Goal: Transaction & Acquisition: Obtain resource

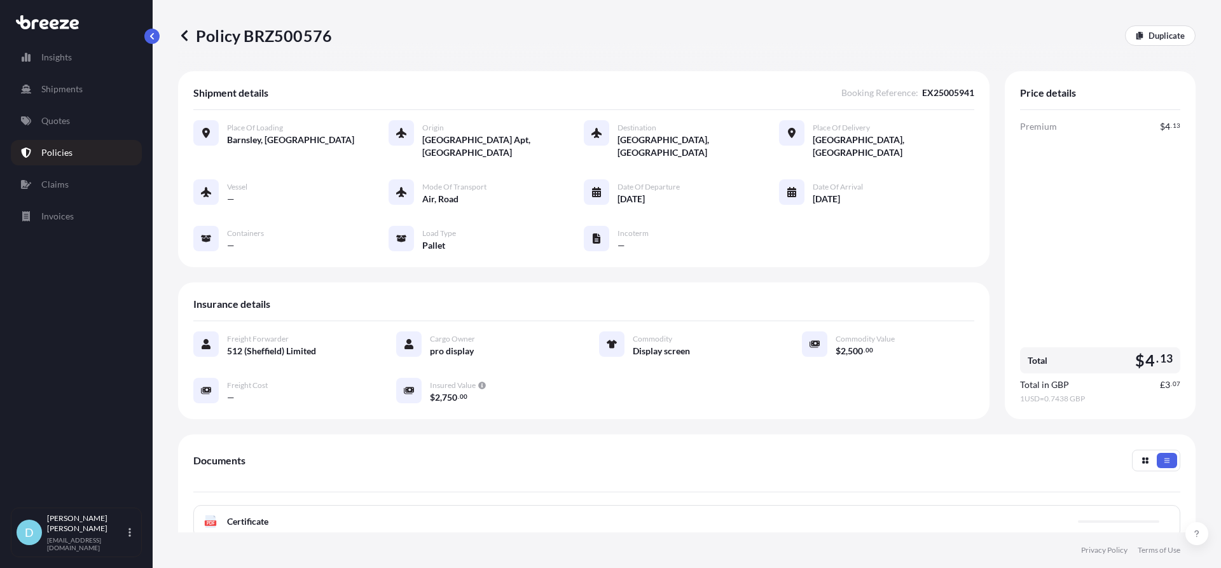
scroll to position [184, 0]
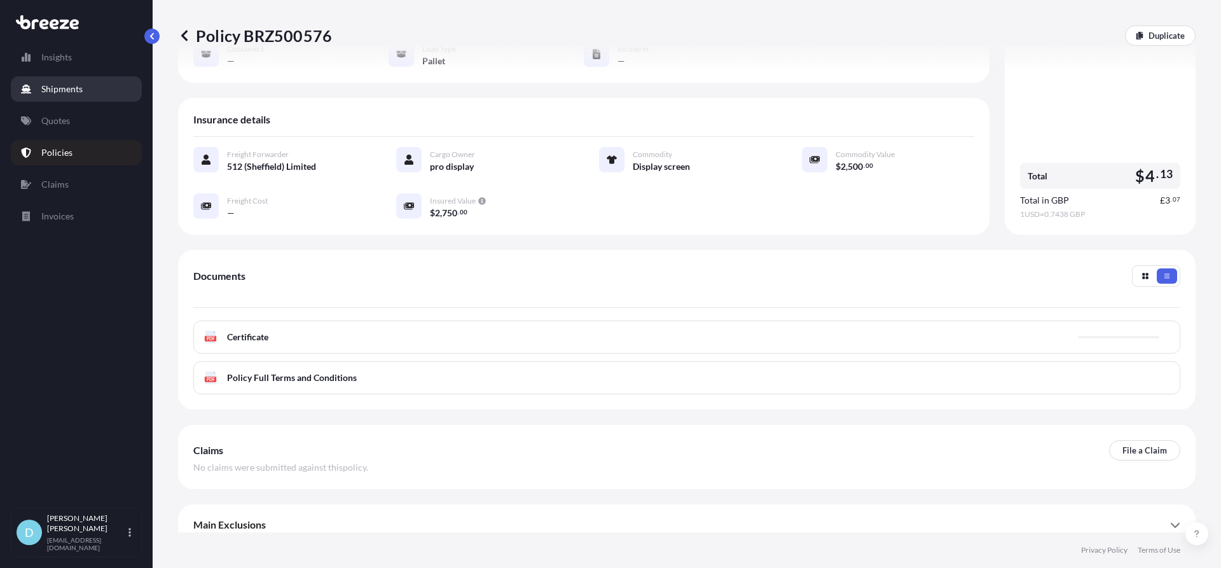
click at [97, 94] on link "Shipments" at bounding box center [76, 88] width 131 height 25
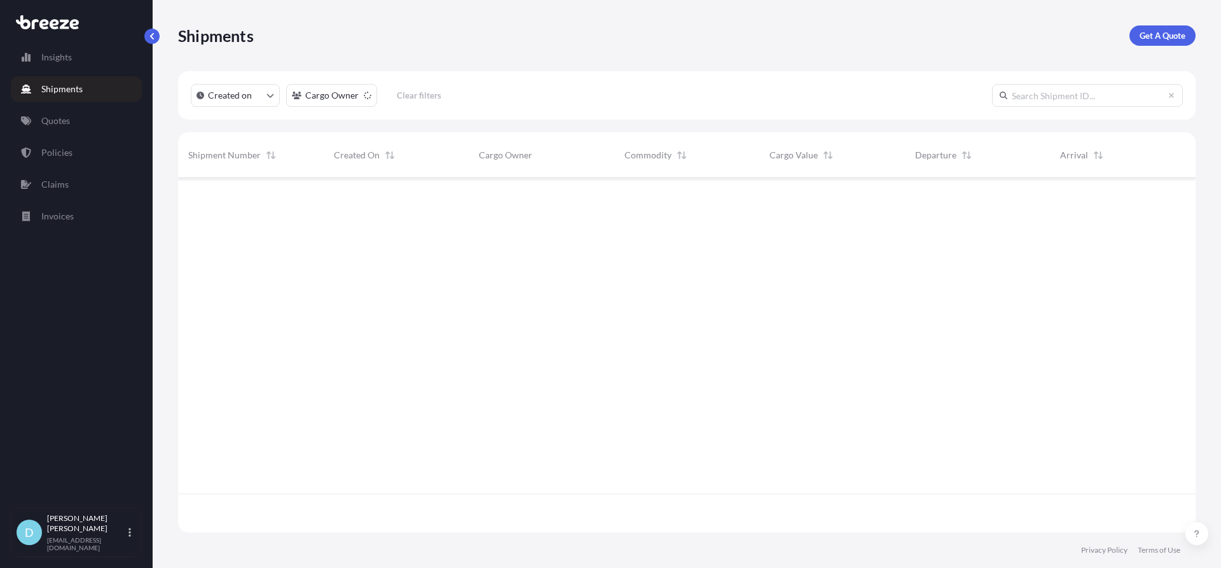
scroll to position [391, 1008]
click at [1169, 36] on p "Get A Quote" at bounding box center [1163, 35] width 46 height 13
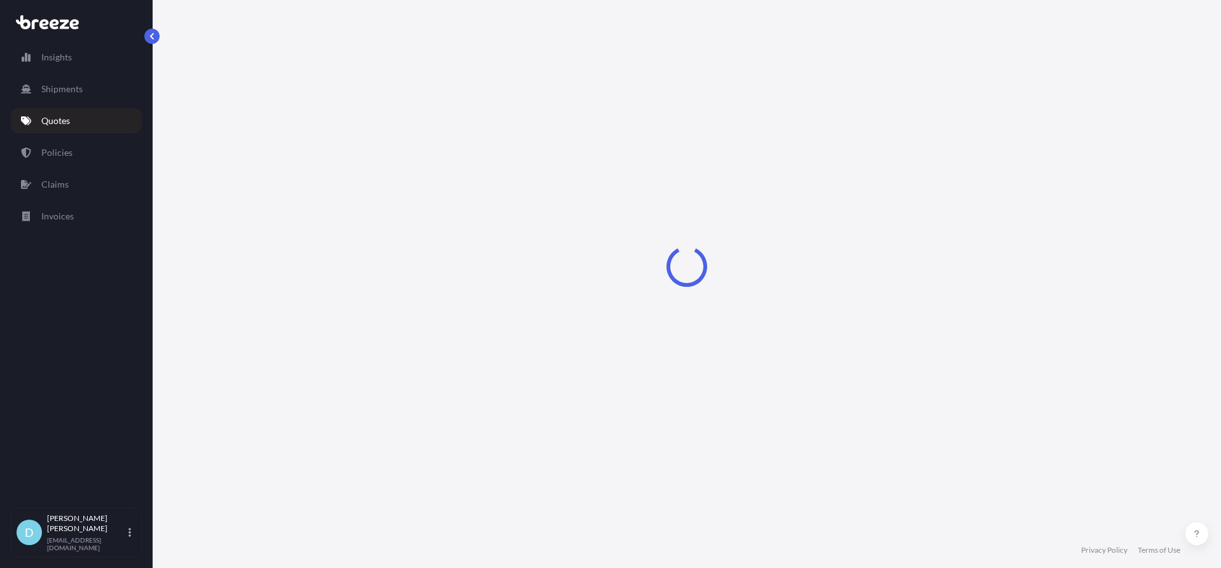
select select "Sea"
select select "1"
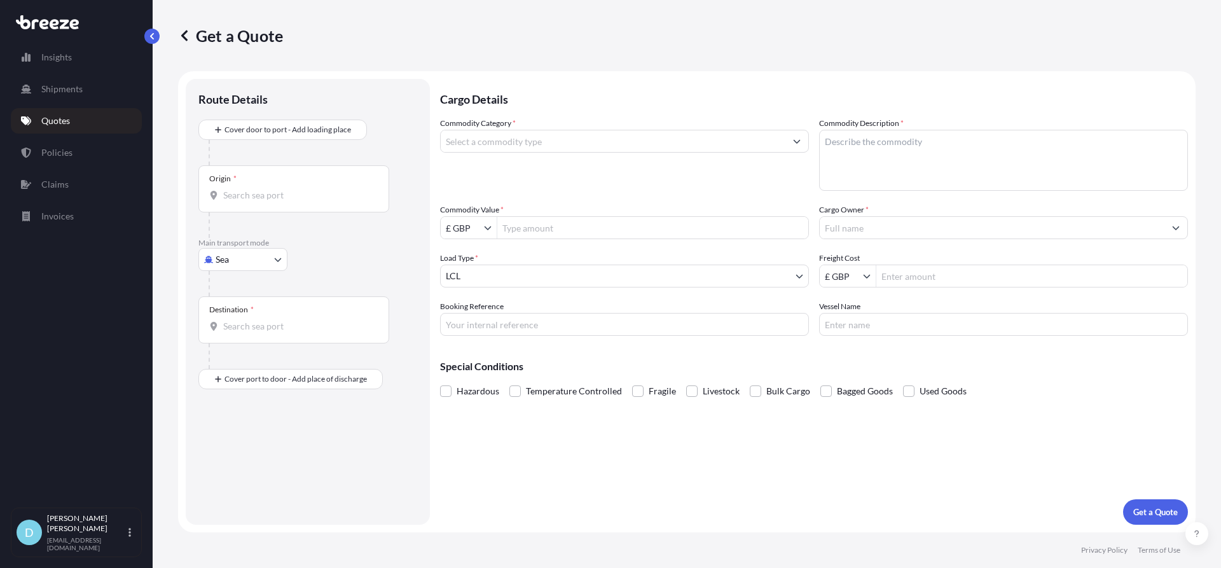
click at [308, 205] on div "Origin *" at bounding box center [293, 188] width 191 height 47
click at [308, 202] on input "Origin *" at bounding box center [298, 195] width 150 height 13
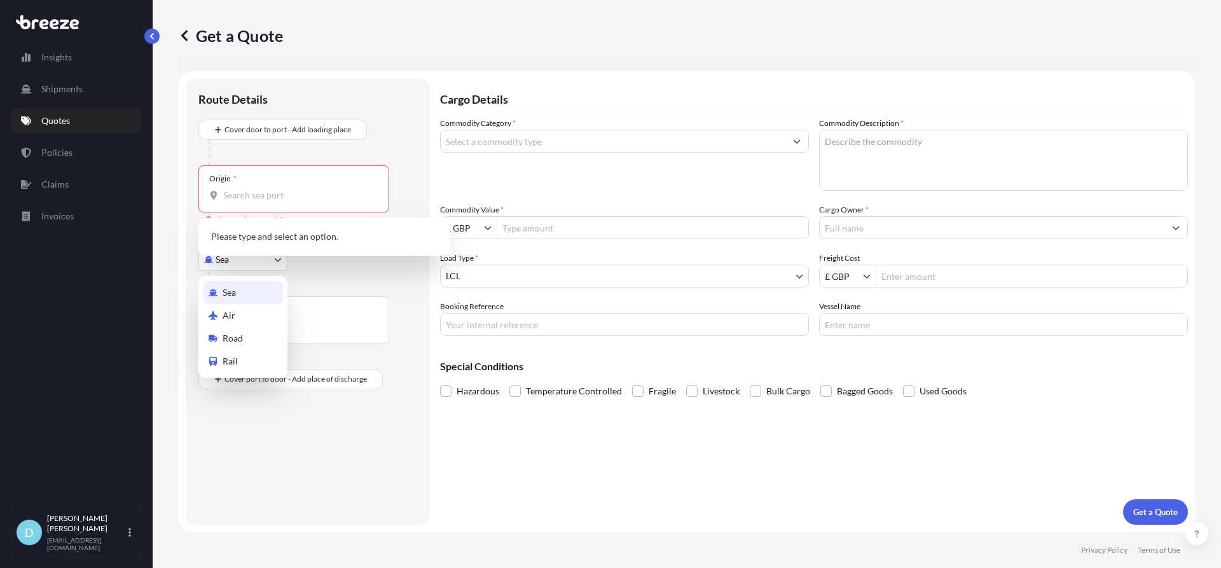
click at [226, 265] on body "0 options available. Insights Shipments Quotes Policies Claims Invoices D [PERS…" at bounding box center [610, 284] width 1221 height 568
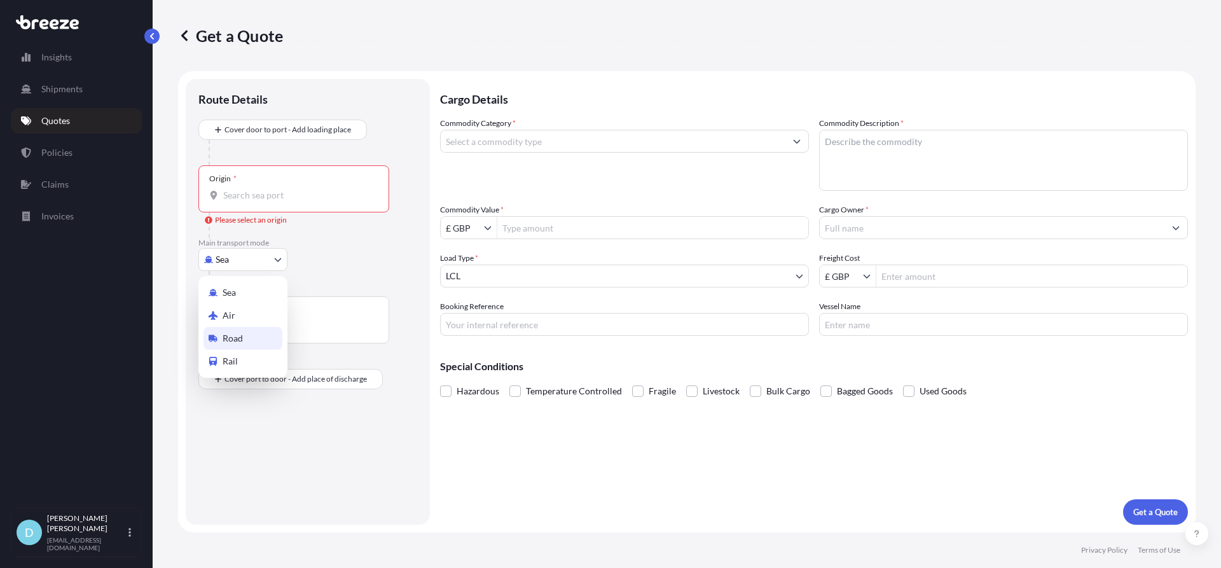
click at [235, 334] on span "Road" at bounding box center [233, 338] width 20 height 13
select select "Road"
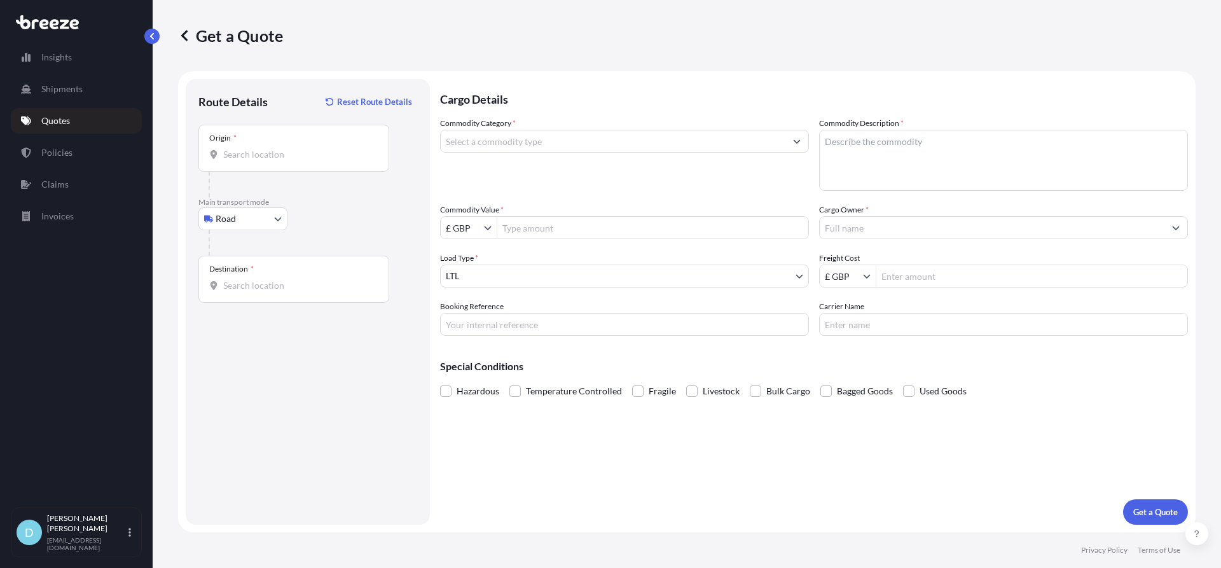
click at [247, 161] on div "Origin *" at bounding box center [293, 148] width 191 height 47
click at [247, 161] on input "Origin *" at bounding box center [298, 154] width 150 height 13
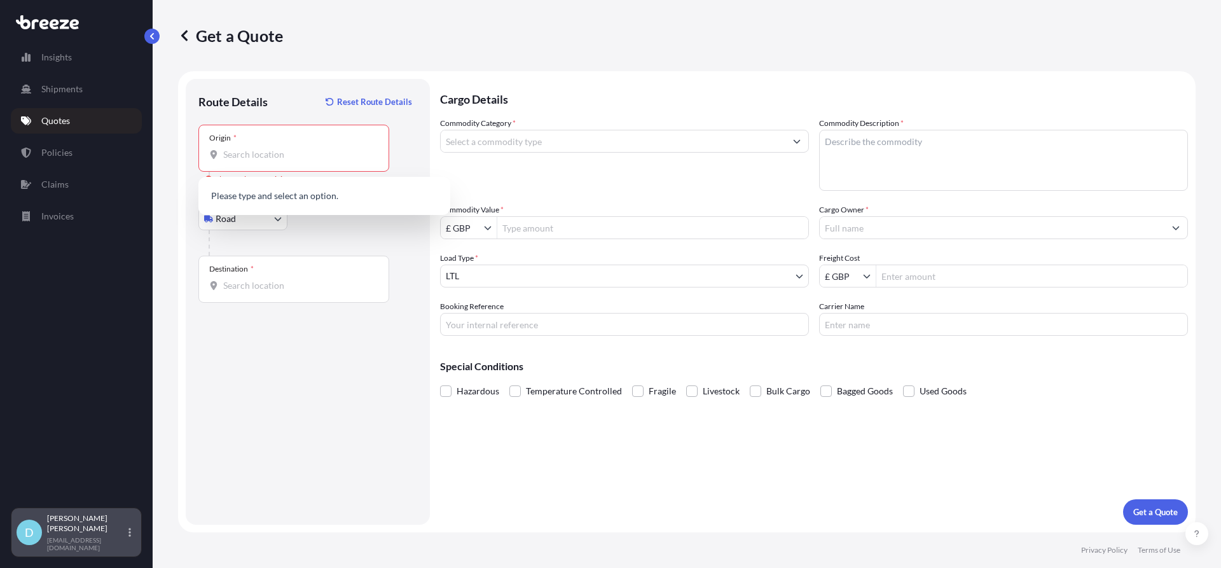
click at [129, 536] on icon at bounding box center [130, 532] width 3 height 10
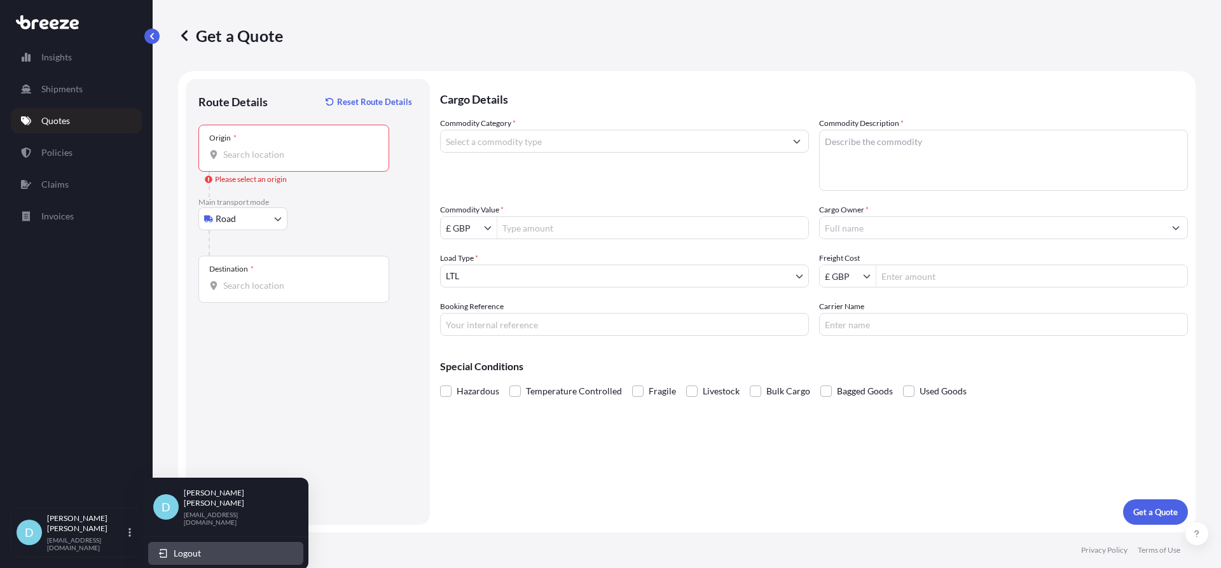
click at [198, 547] on span "Logout" at bounding box center [187, 553] width 27 height 13
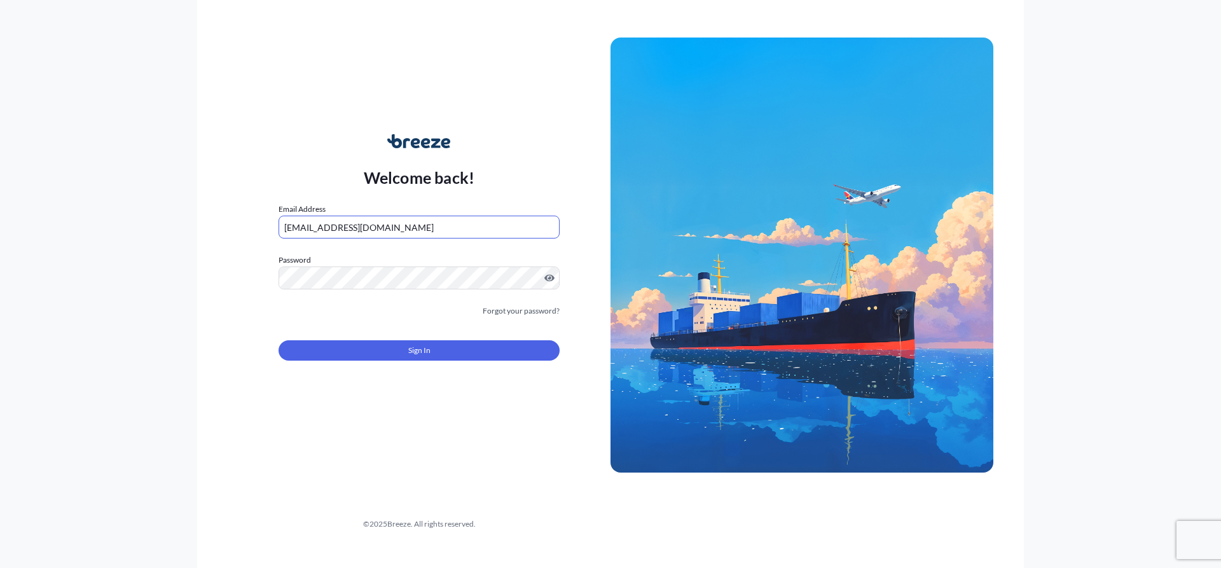
click at [401, 232] on input "[EMAIL_ADDRESS][DOMAIN_NAME]" at bounding box center [419, 227] width 281 height 23
type input "[EMAIL_ADDRESS][DOMAIN_NAME]"
click at [362, 337] on div "Sign In" at bounding box center [419, 347] width 281 height 28
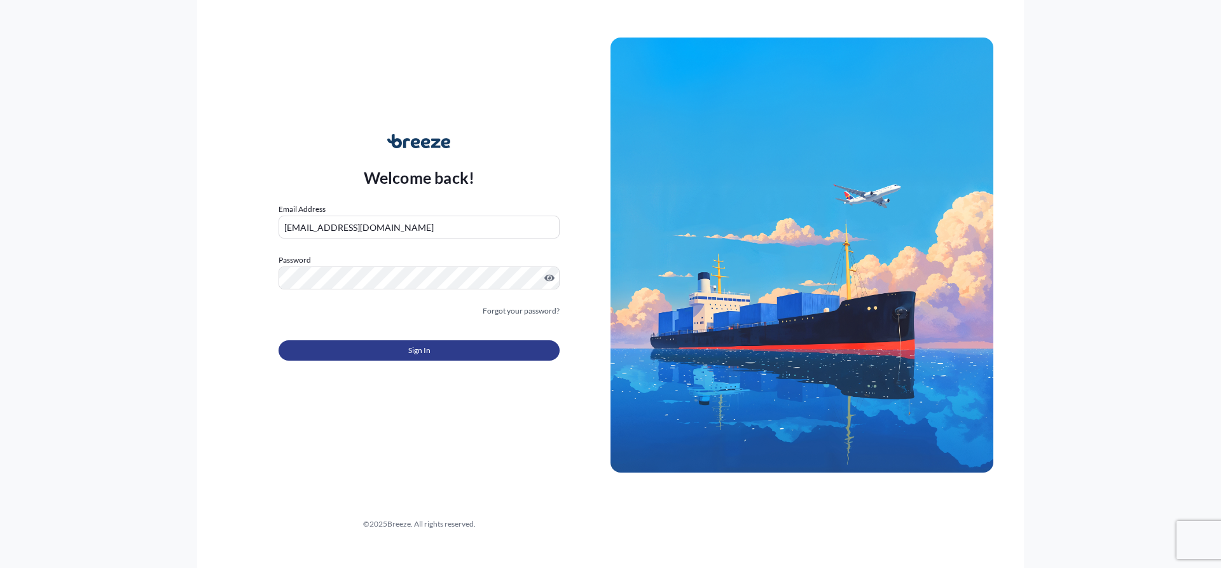
click at [362, 349] on button "Sign In" at bounding box center [419, 350] width 281 height 20
